Goal: Use online tool/utility: Utilize a website feature to perform a specific function

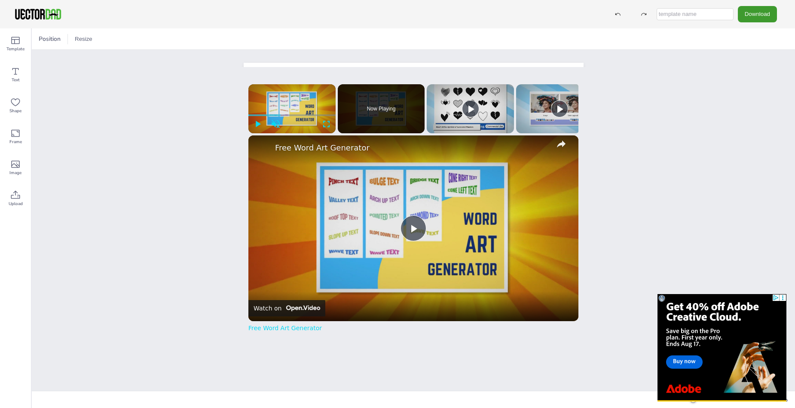
click at [146, 136] on div "Position Resize COLORADO vectordad.com x Please enable JavaScript Video Player …" at bounding box center [413, 217] width 763 height 379
click at [175, 58] on div "[US_STATE] [DOMAIN_NAME]" at bounding box center [413, 194] width 763 height 289
click at [258, 65] on div at bounding box center [414, 194] width 340 height 263
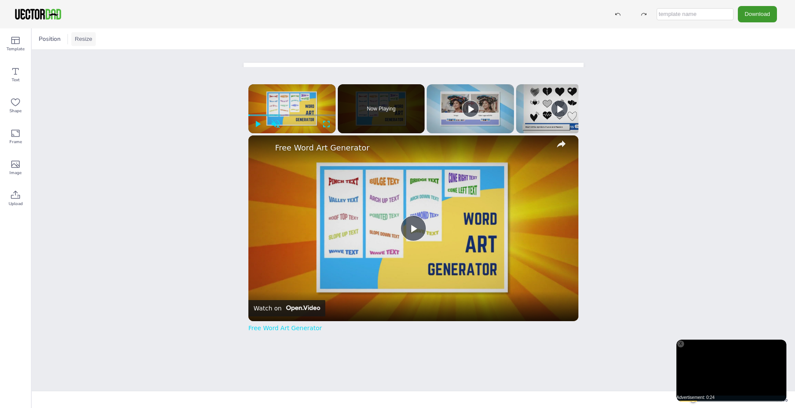
click at [85, 38] on button "Resize" at bounding box center [83, 39] width 24 height 14
click at [51, 46] on div "Position" at bounding box center [49, 39] width 29 height 14
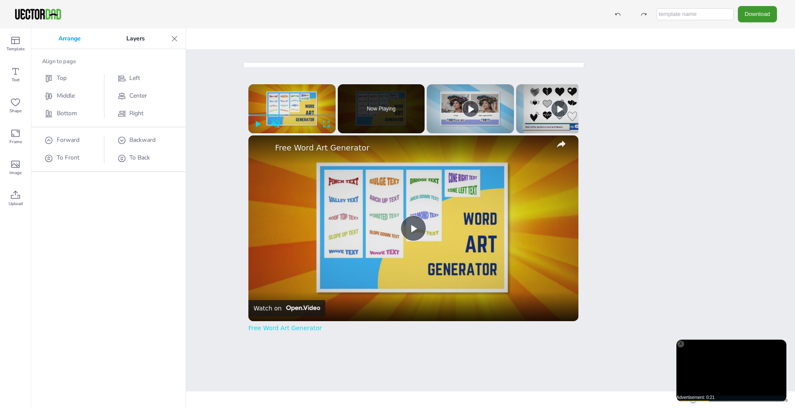
click at [222, 182] on div "Position Resize A4 Landscape (11.75in x 8.25in) US Letter Landscape (11in x 8.5…" at bounding box center [413, 217] width 763 height 379
